Goal: Task Accomplishment & Management: Use online tool/utility

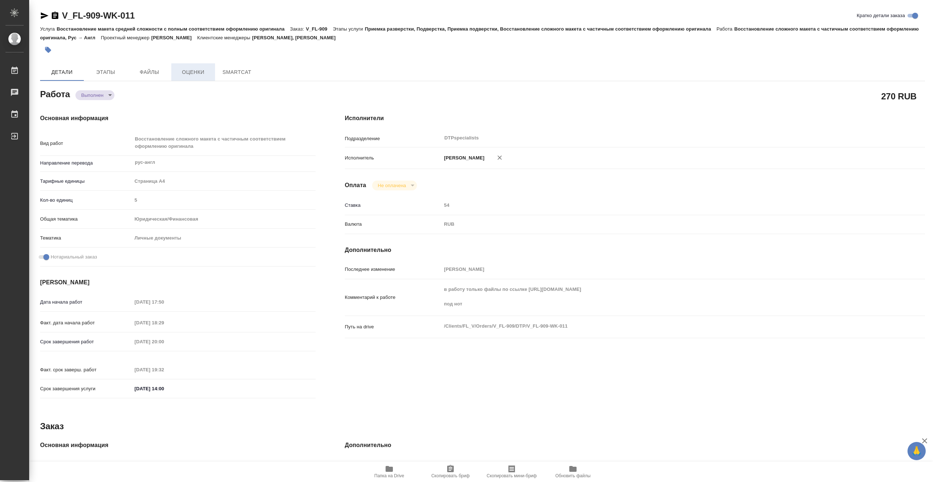
type textarea "x"
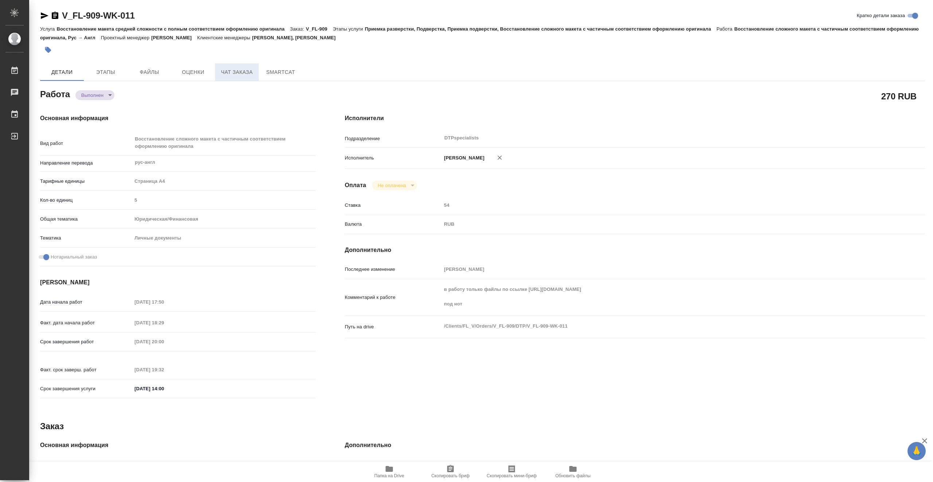
type textarea "x"
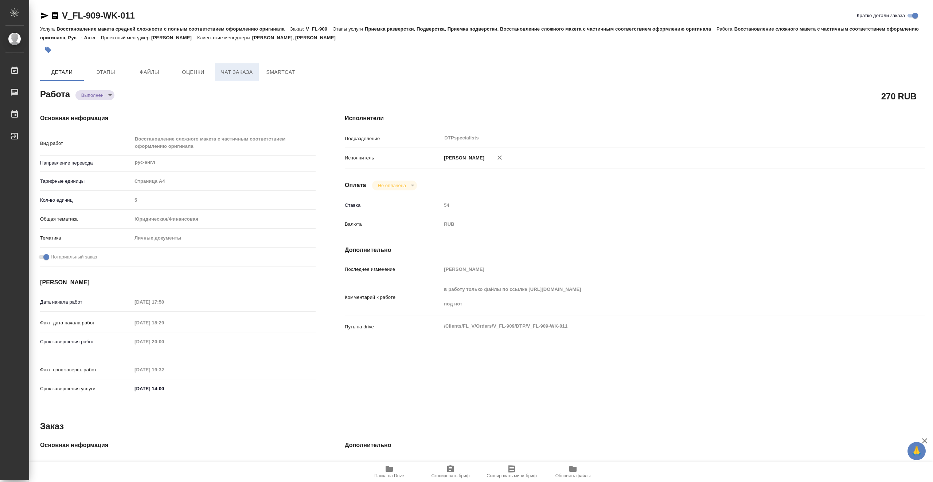
drag, startPoint x: 242, startPoint y: 73, endPoint x: 234, endPoint y: 76, distance: 8.2
click at [242, 74] on span "Чат заказа" at bounding box center [236, 72] width 35 height 9
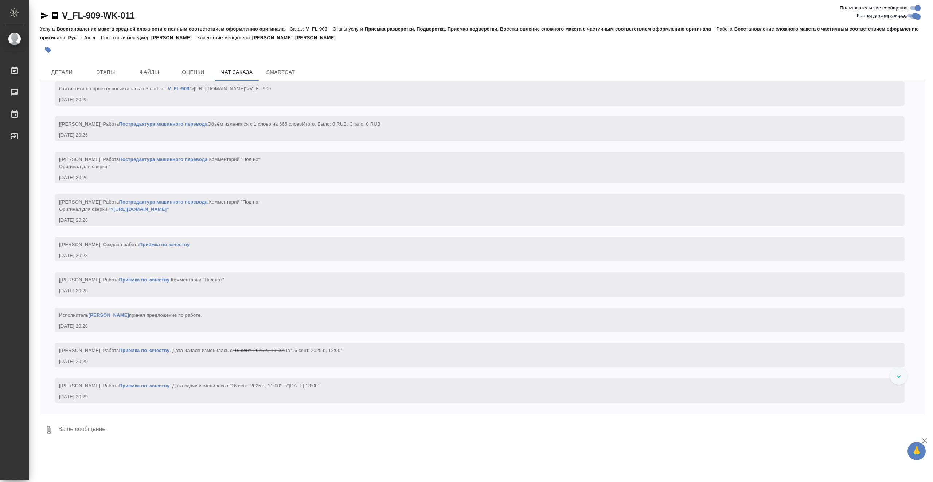
scroll to position [2315, 0]
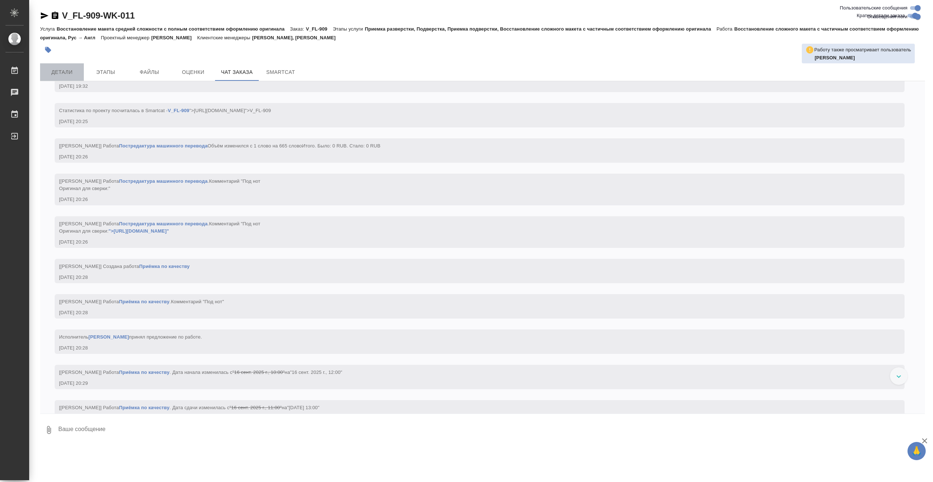
click at [61, 73] on span "Детали" at bounding box center [61, 72] width 35 height 9
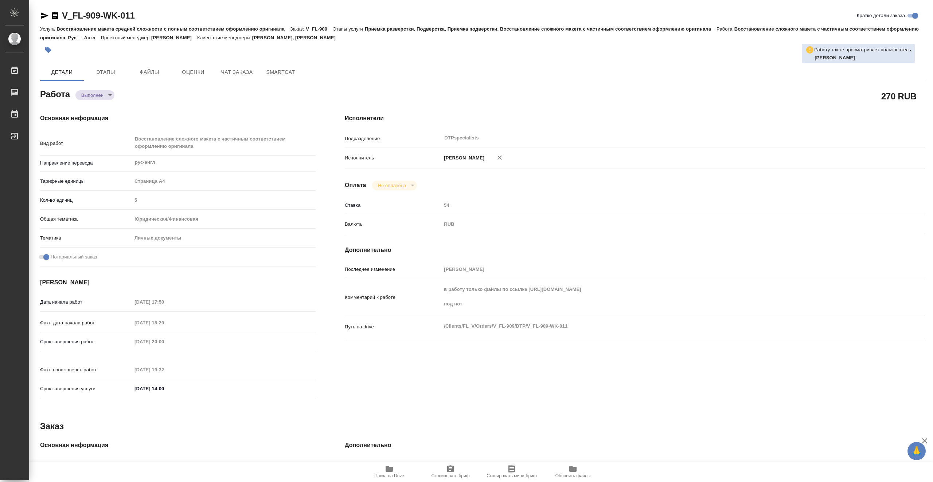
type textarea "x"
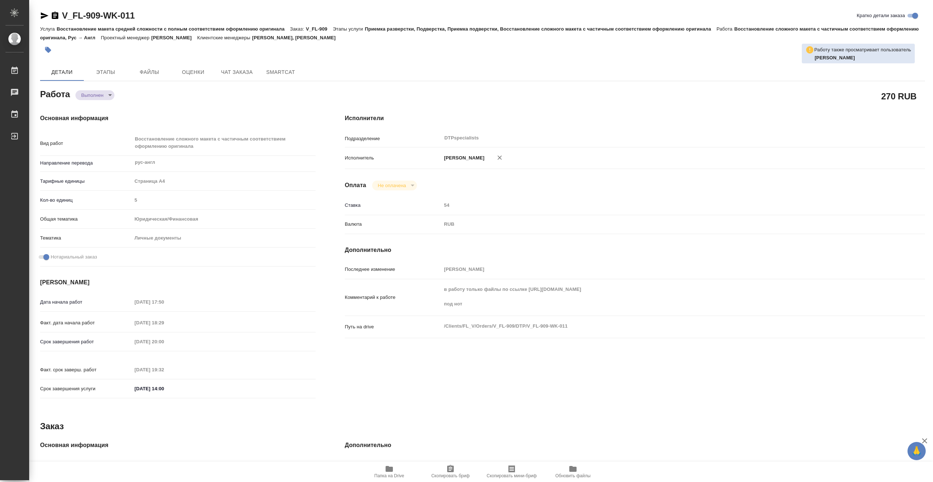
type textarea "x"
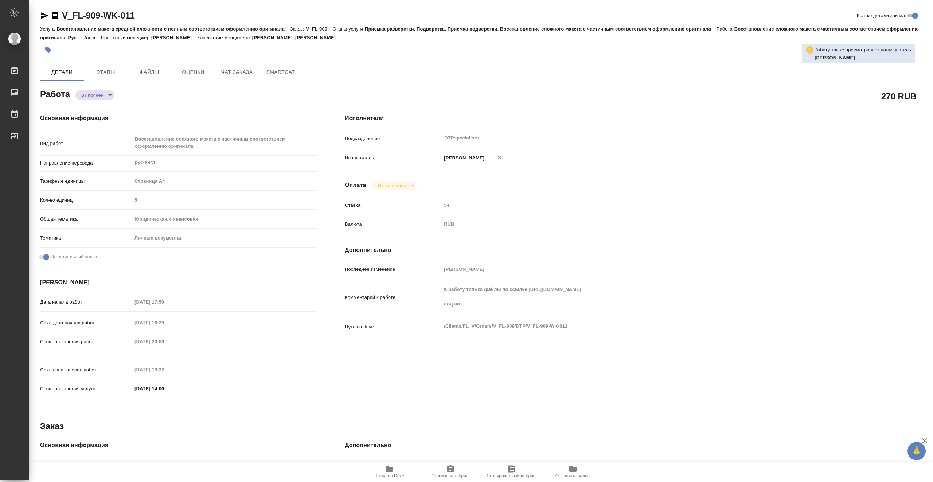
type textarea "x"
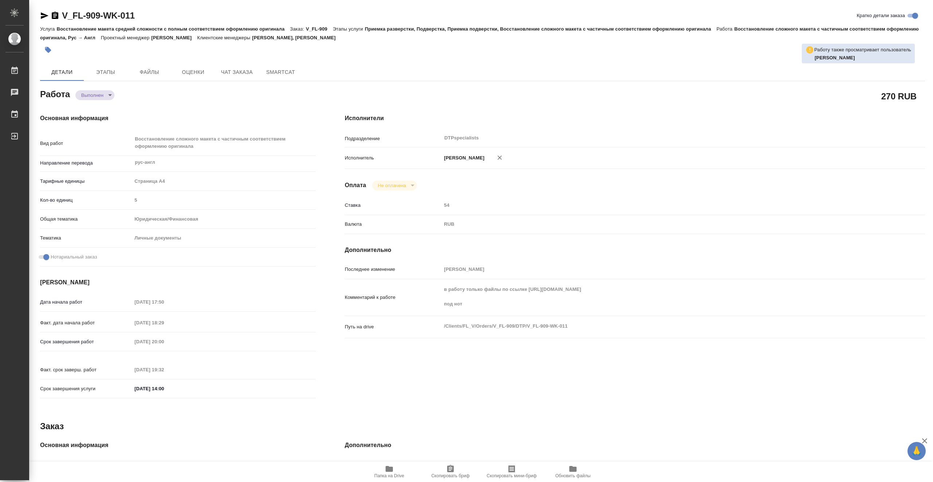
type textarea "x"
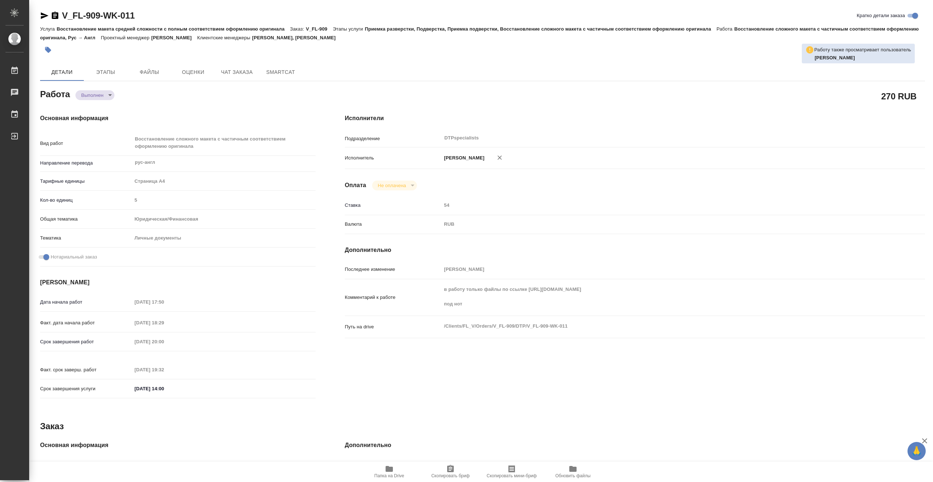
type textarea "x"
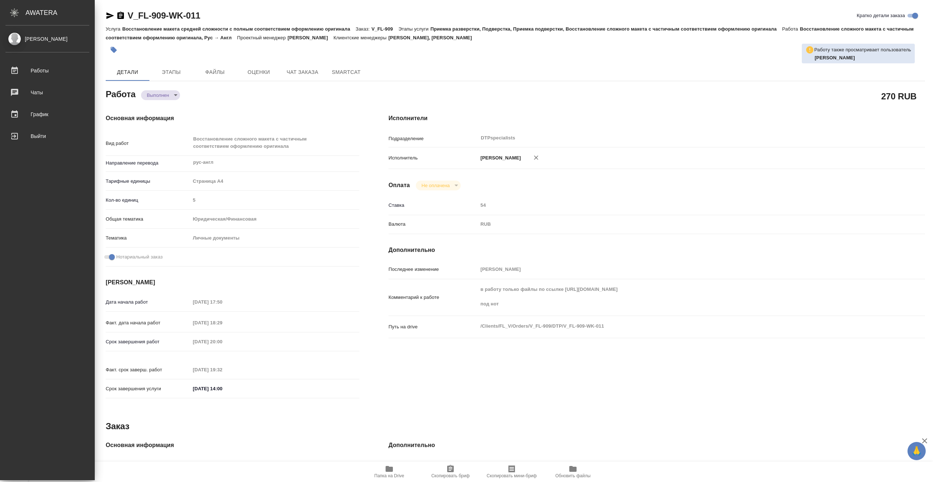
type textarea "x"
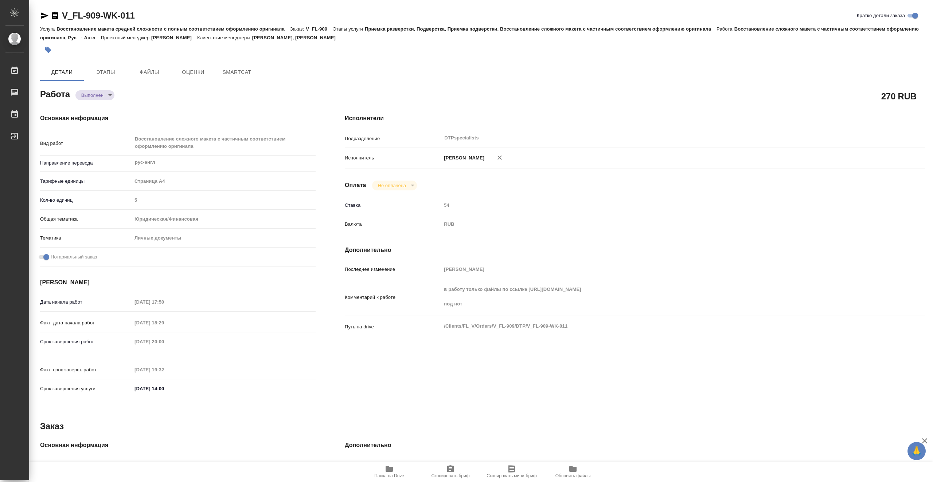
type textarea "x"
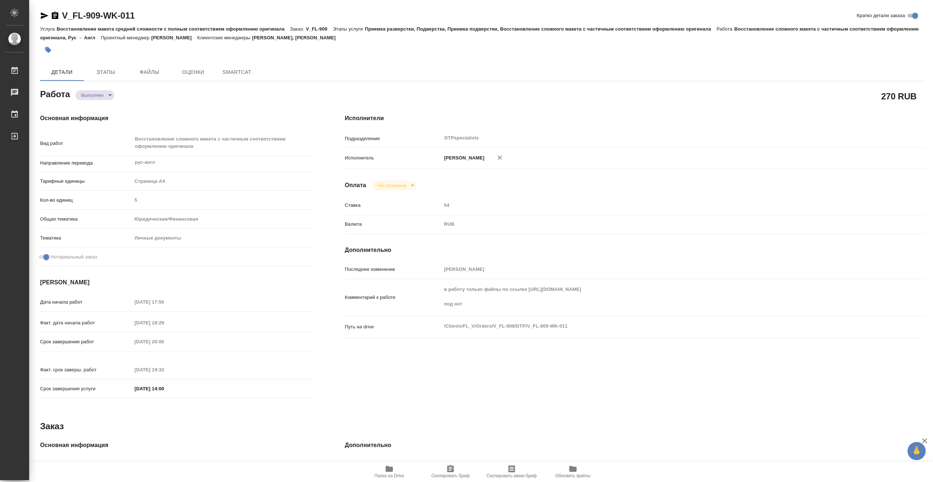
type textarea "x"
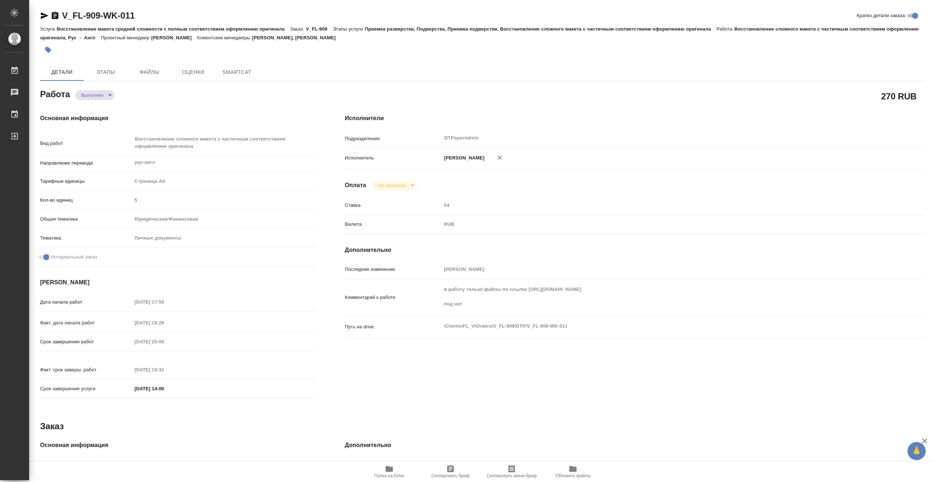
type textarea "x"
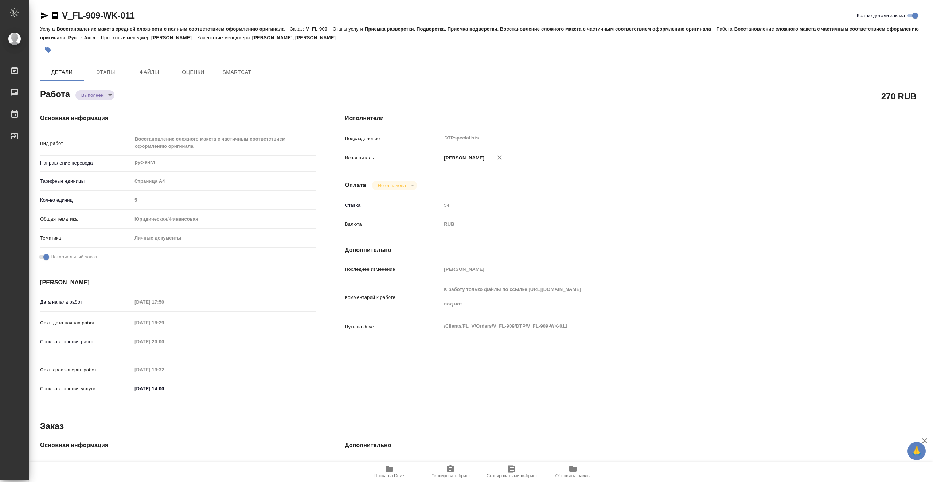
type textarea "x"
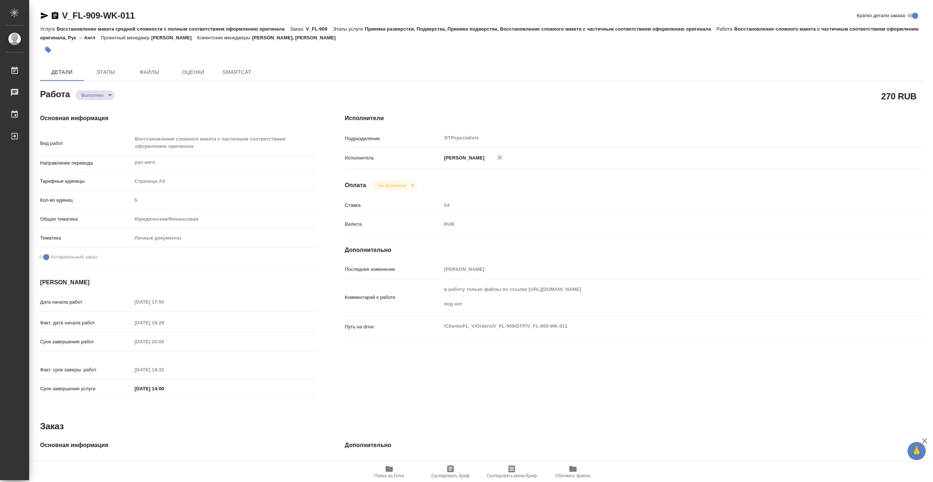
type textarea "x"
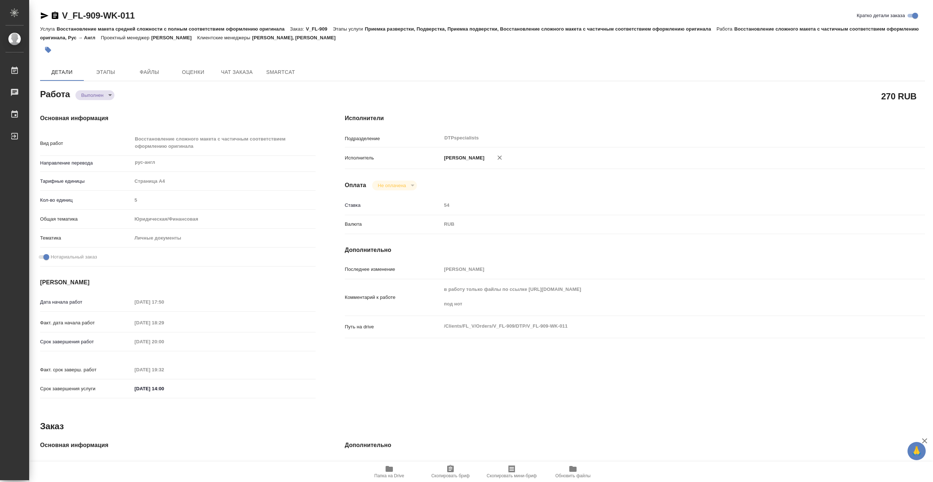
type textarea "x"
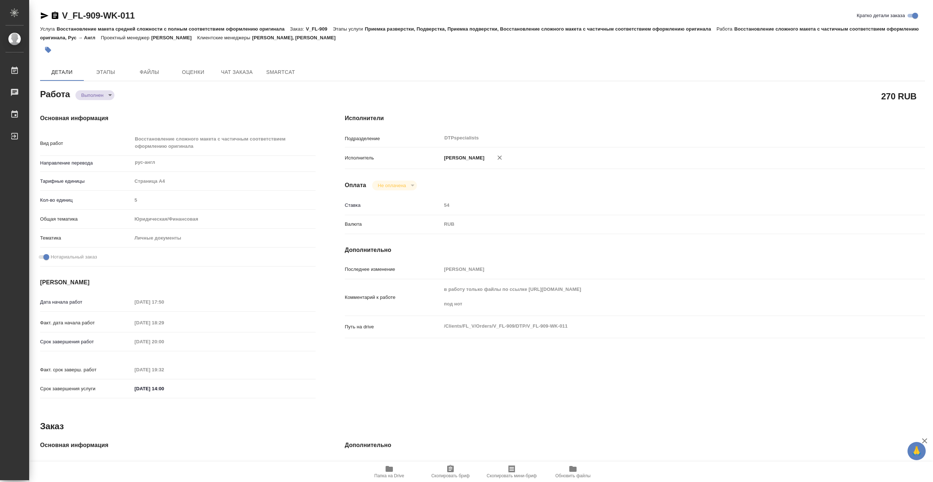
type textarea "x"
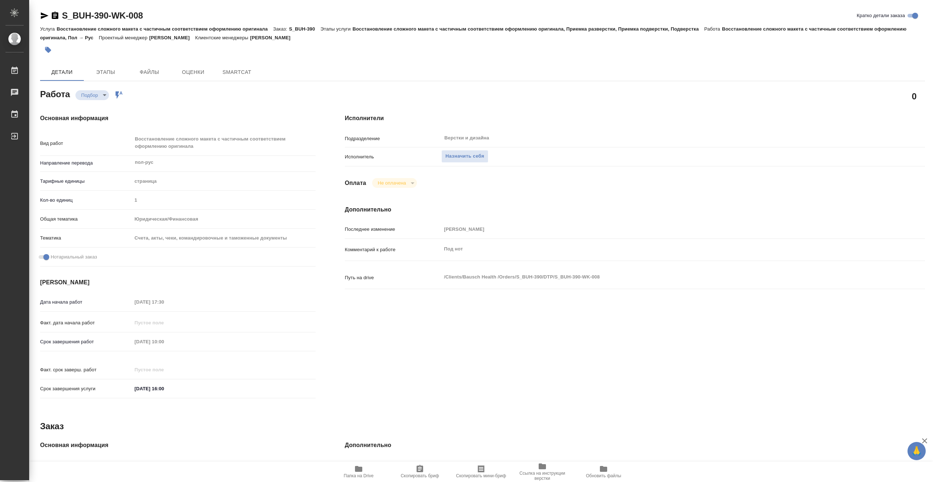
type textarea "x"
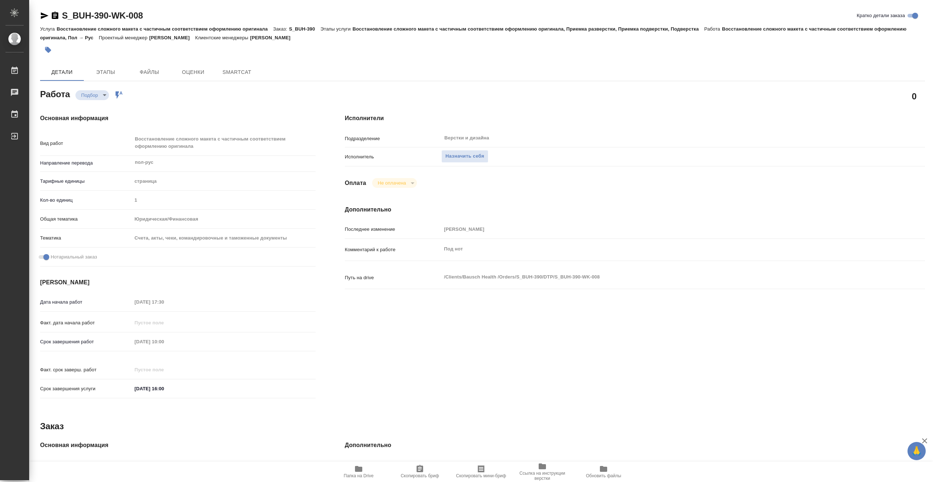
type textarea "x"
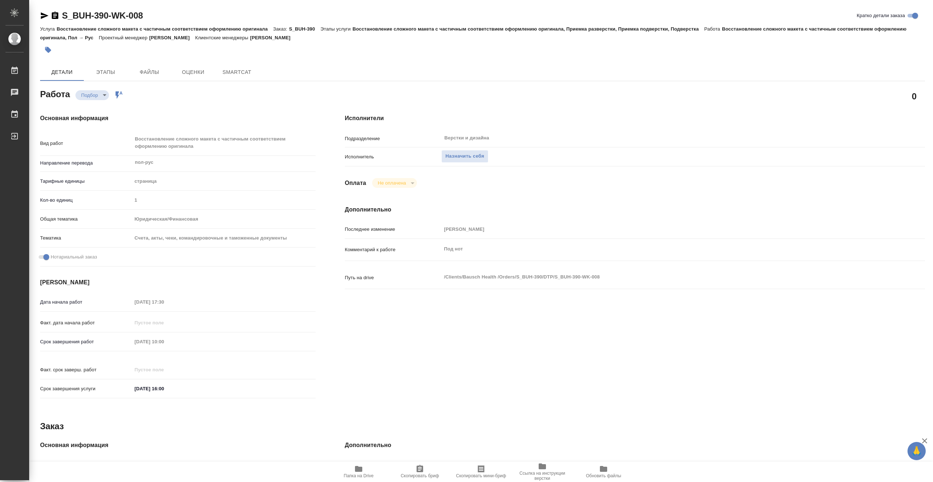
type textarea "x"
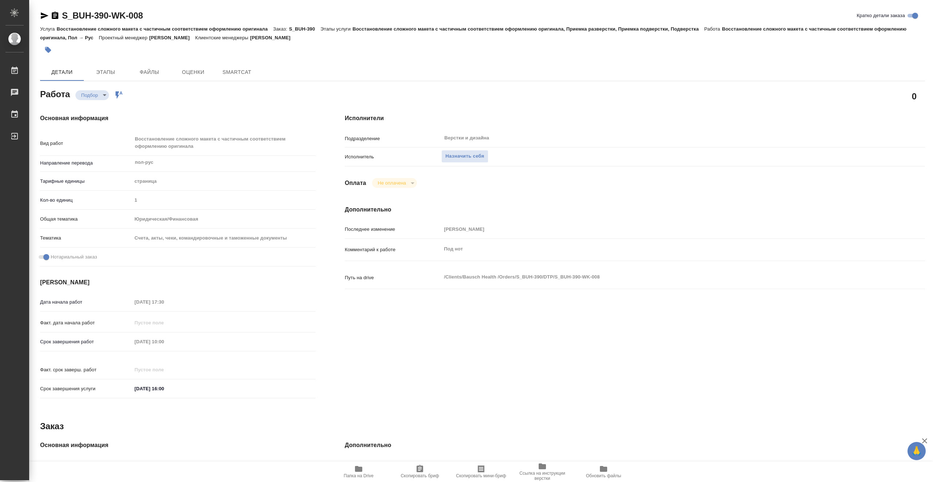
type textarea "x"
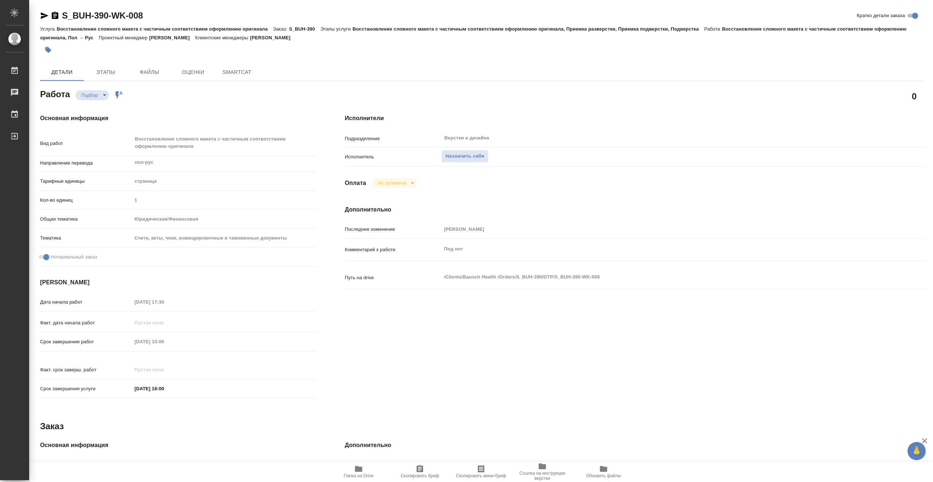
type textarea "x"
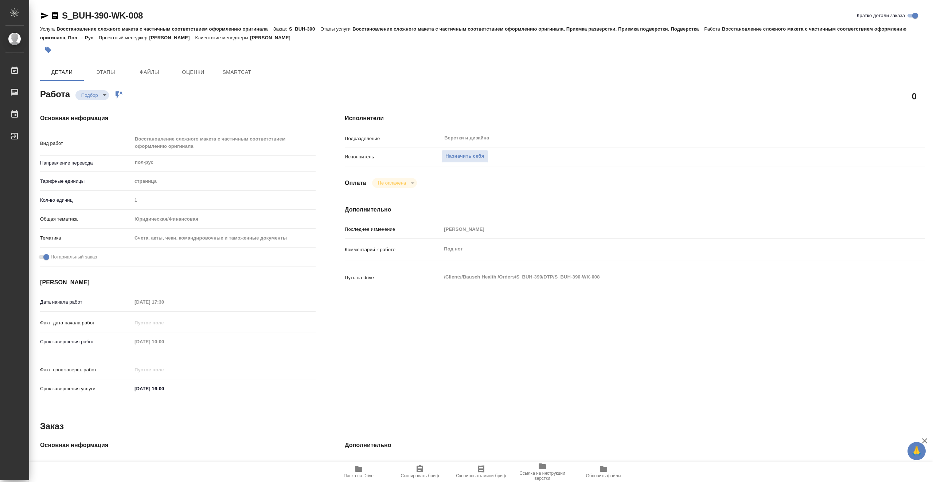
type textarea "x"
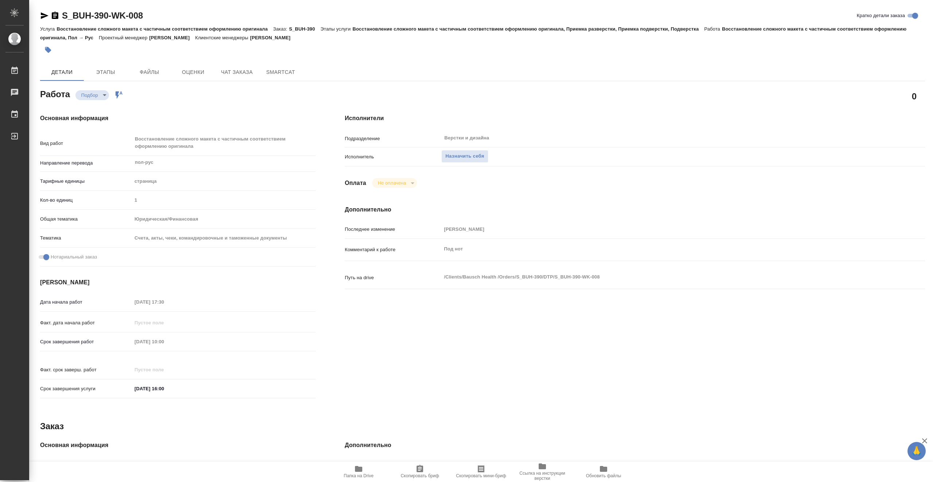
type textarea "x"
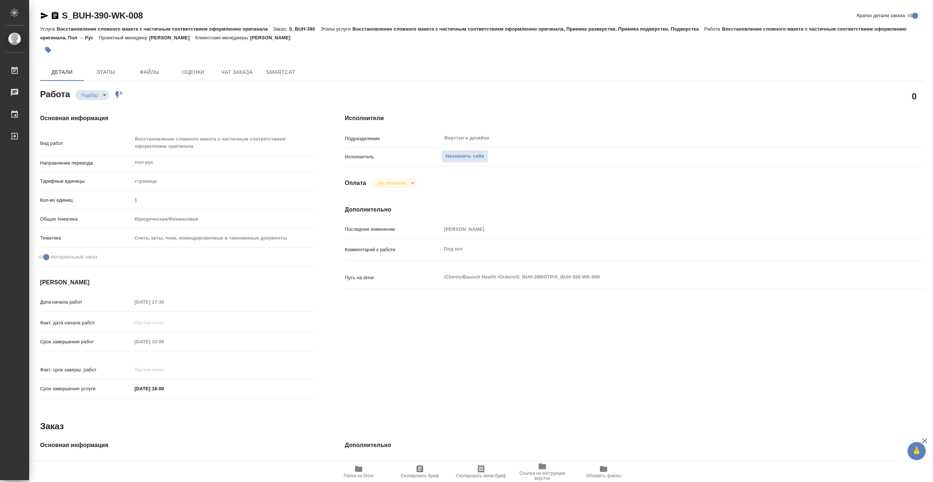
click at [364, 473] on span "Папка на Drive" at bounding box center [358, 472] width 52 height 14
type textarea "x"
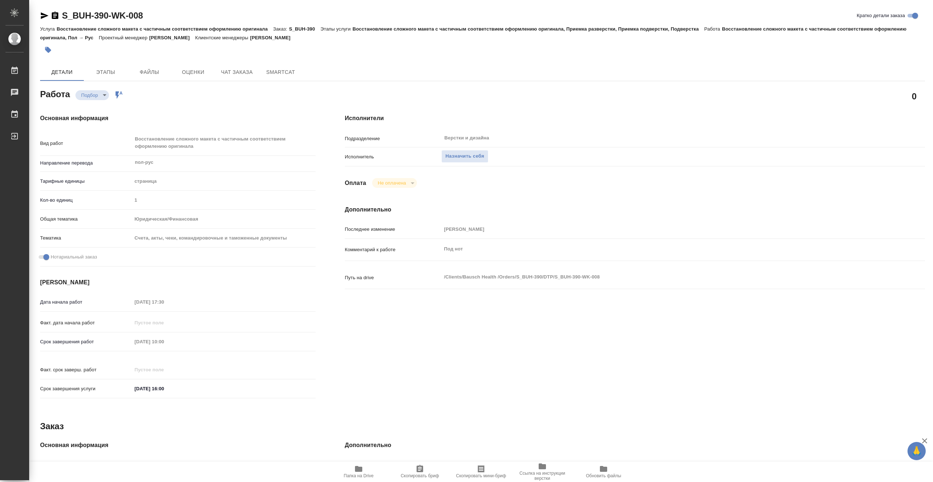
type textarea "x"
